Goal: Task Accomplishment & Management: Use online tool/utility

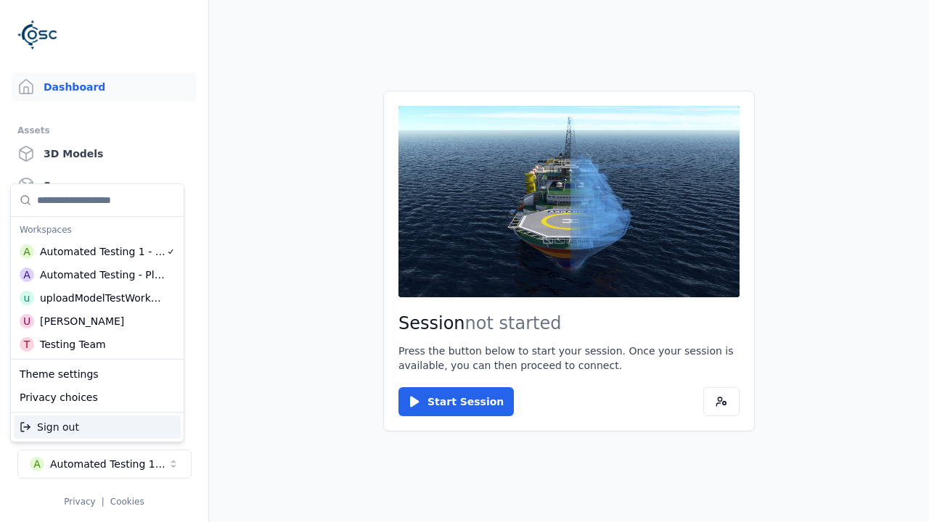
click at [102, 298] on div "uploadModelTestWorkspace" at bounding box center [102, 298] width 125 height 15
click at [464, 261] on html "Support Dashboard Assets 3D Models Scenes Datasets Recordings Support Documenta…" at bounding box center [464, 261] width 929 height 522
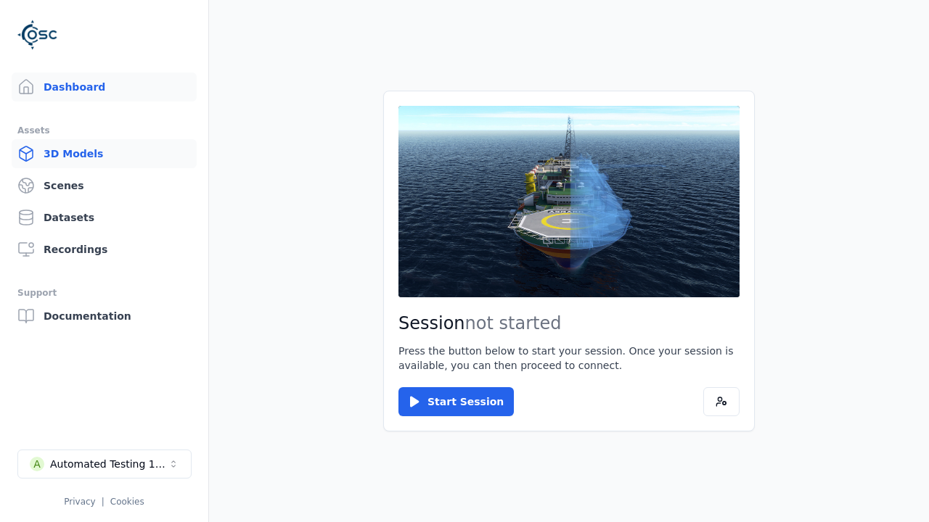
click at [104, 154] on link "3D Models" at bounding box center [104, 153] width 185 height 29
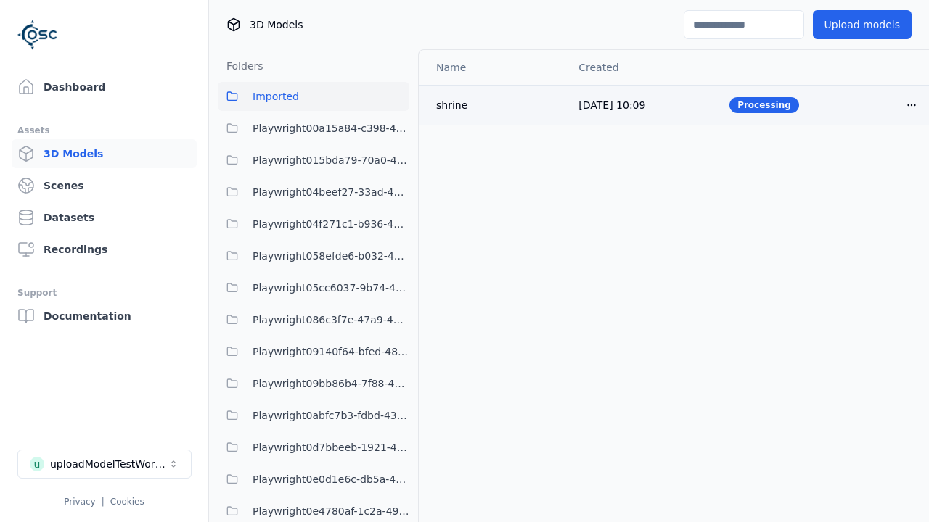
click at [911, 104] on html "Support Dashboard Assets 3D Models Scenes Datasets Recordings Support Documenta…" at bounding box center [464, 261] width 929 height 522
click at [879, 161] on div "Delete" at bounding box center [879, 160] width 86 height 23
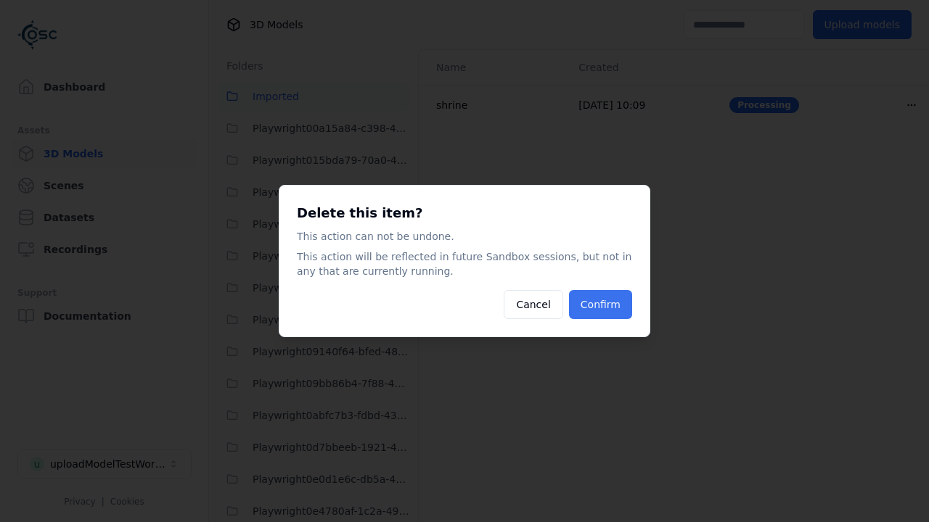
click at [600, 305] on button "Confirm" at bounding box center [600, 304] width 63 height 29
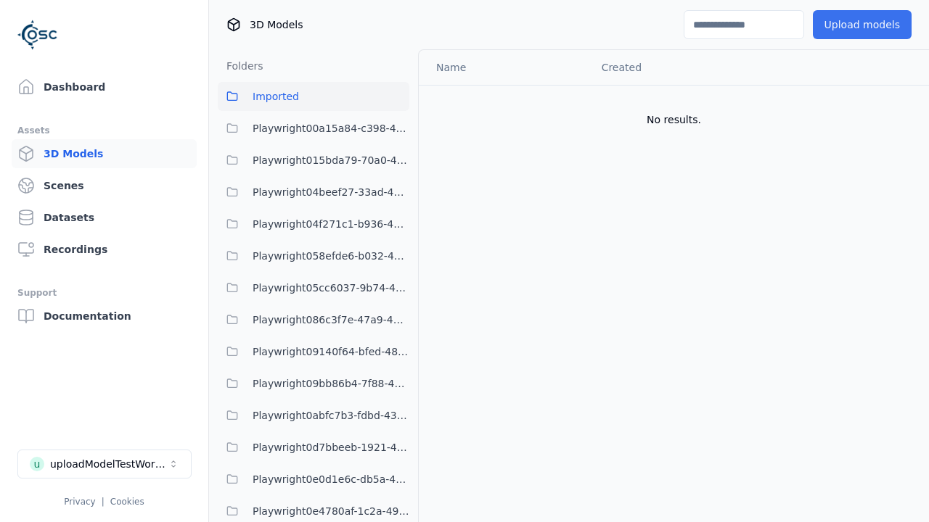
click at [861, 25] on button "Upload models" at bounding box center [861, 24] width 99 height 29
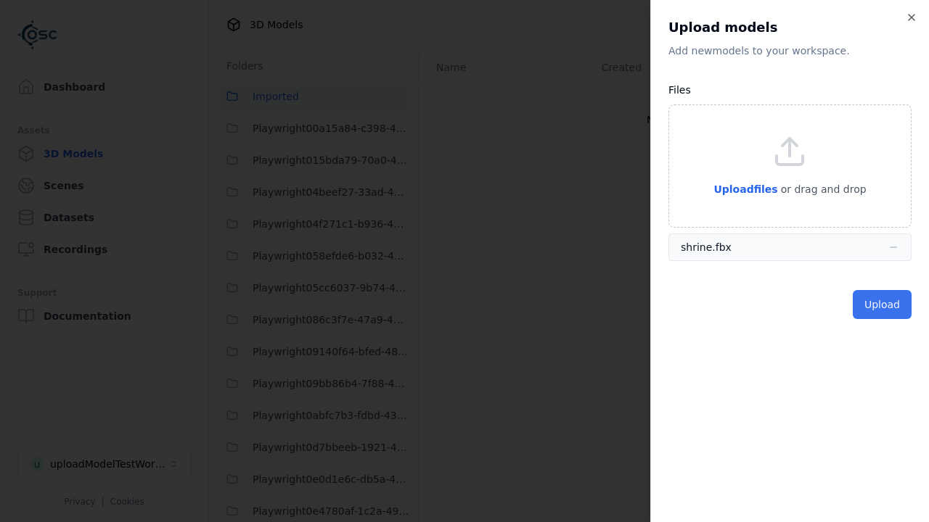
click at [881, 305] on button "Upload" at bounding box center [881, 304] width 59 height 29
